Goal: Task Accomplishment & Management: Use online tool/utility

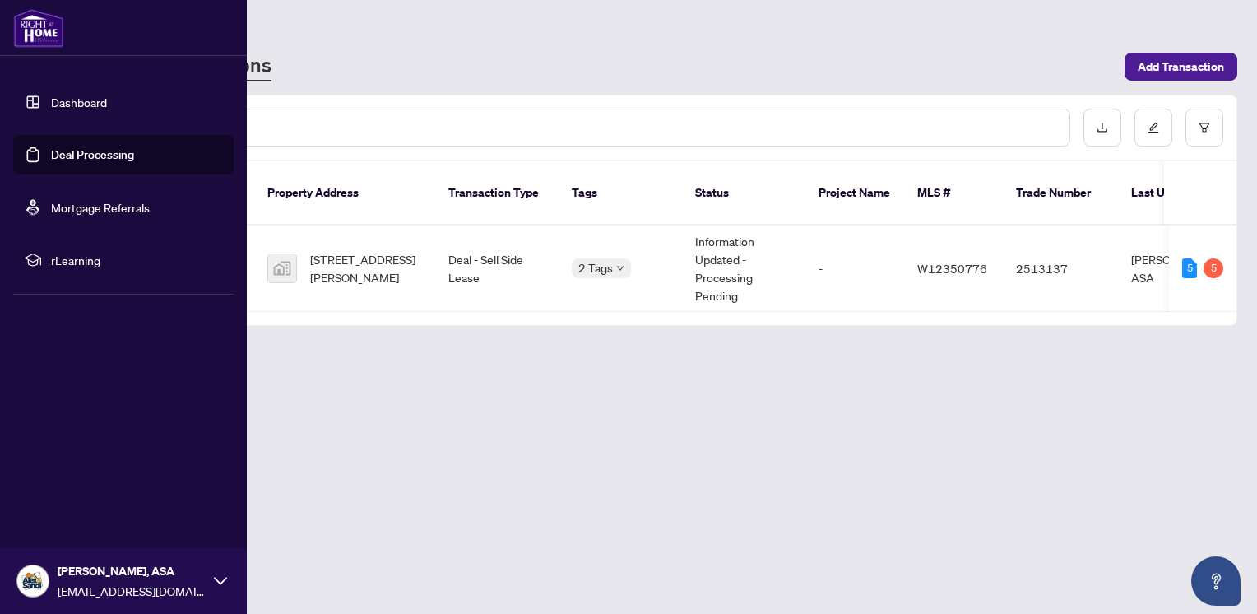
click at [56, 151] on link "Deal Processing" at bounding box center [92, 154] width 83 height 15
click at [72, 104] on link "Dashboard" at bounding box center [79, 102] width 56 height 15
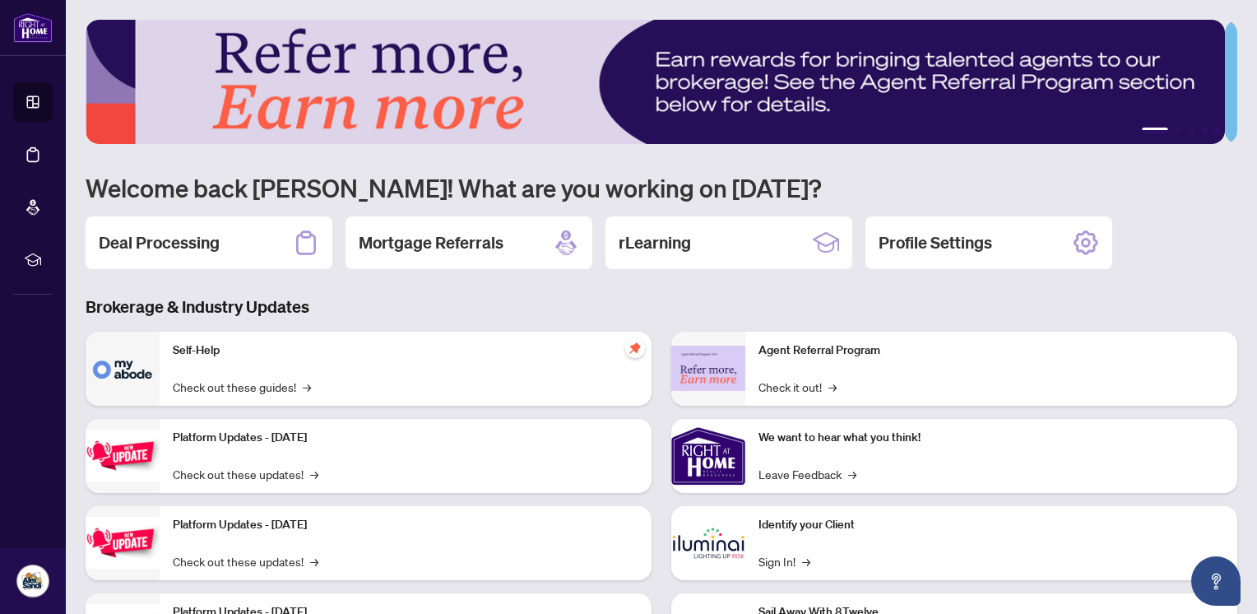
click at [272, 238] on div "Deal Processing" at bounding box center [209, 242] width 247 height 53
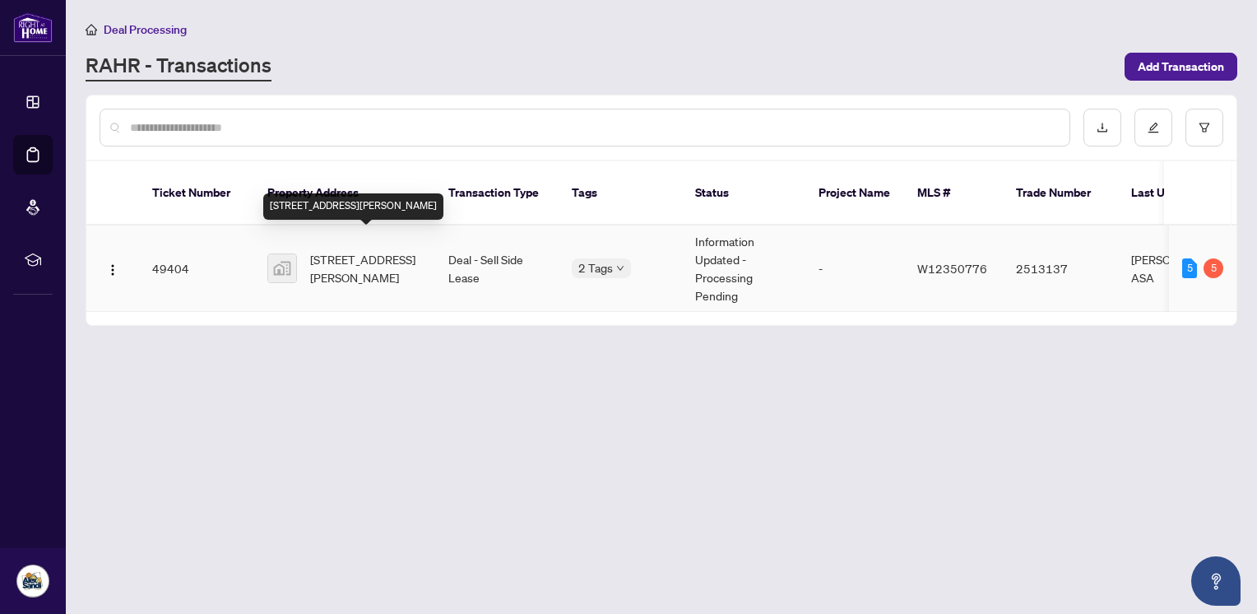
click at [398, 265] on span "[STREET_ADDRESS][PERSON_NAME]" at bounding box center [366, 268] width 112 height 36
